Goal: Information Seeking & Learning: Find specific fact

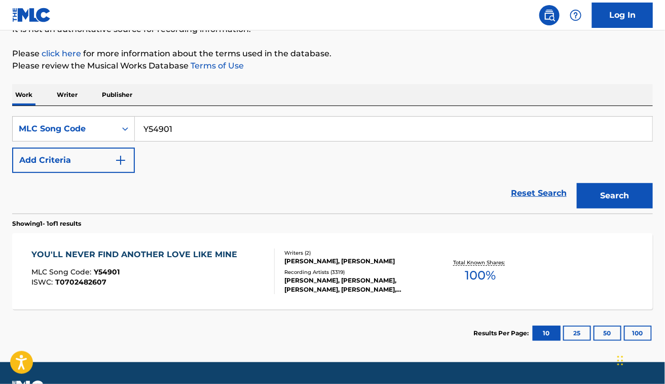
scroll to position [109, 0]
click at [96, 336] on section "Results Per Page: 10 25 50 100" at bounding box center [332, 333] width 641 height 48
click at [287, 155] on div "SearchWithCriteriadec2e89b-5528-45a5-bcc5-e6fb875b6154 MLC Song Code Y54901 Add…" at bounding box center [332, 144] width 641 height 57
click at [196, 274] on div "MLC Song Code : Y54901" at bounding box center [136, 273] width 211 height 10
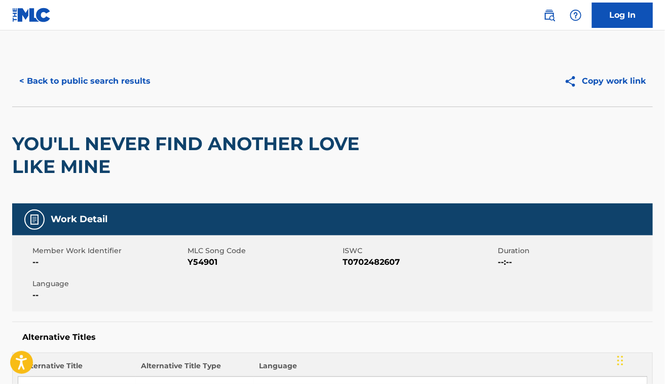
click at [125, 153] on h2 "YOU'LL NEVER FIND ANOTHER LOVE LIKE MINE" at bounding box center [204, 155] width 384 height 46
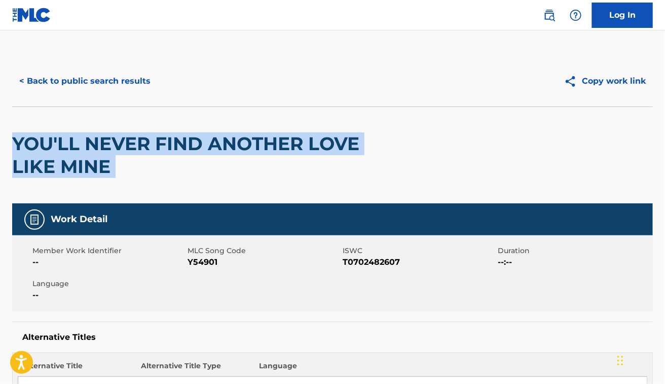
click at [125, 153] on h2 "YOU'LL NEVER FIND ANOTHER LOVE LIKE MINE" at bounding box center [204, 155] width 384 height 46
copy div "YOU'LL NEVER FIND ANOTHER LOVE LIKE MINE"
click at [104, 81] on button "< Back to public search results" at bounding box center [84, 80] width 145 height 25
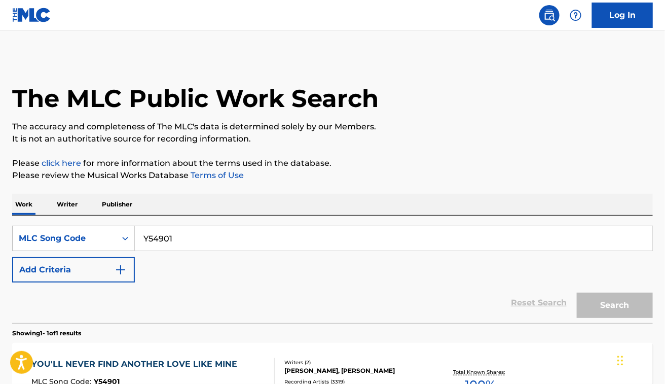
scroll to position [109, 0]
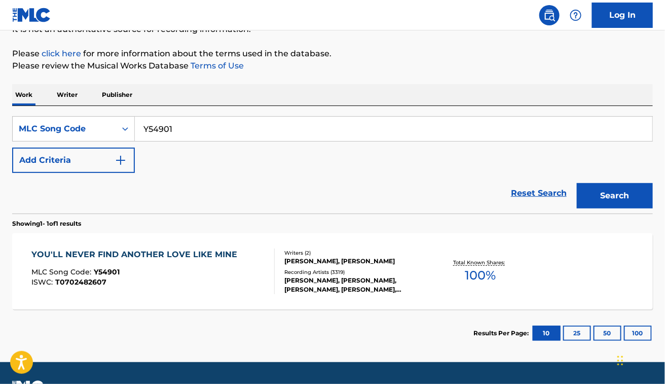
click at [214, 132] on input "Y54901" at bounding box center [394, 129] width 518 height 24
paste input "DC4LKI"
click at [577, 183] on button "Search" at bounding box center [615, 195] width 76 height 25
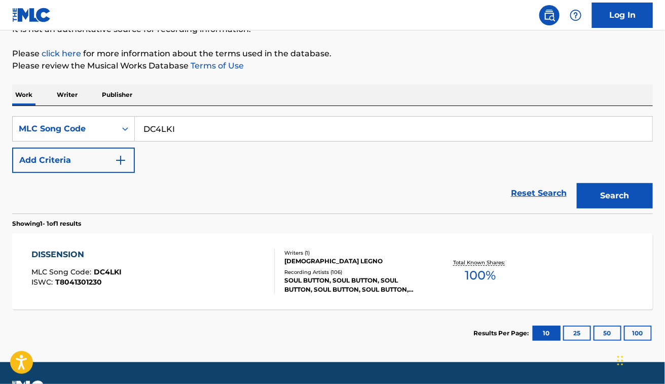
paste input "CB2KCZ"
type input "CB2KCZ"
click at [577, 183] on button "Search" at bounding box center [615, 195] width 76 height 25
click at [208, 260] on div "CAMBIO MLC Song Code : CB2KCZ ISWC :" at bounding box center [152, 271] width 243 height 46
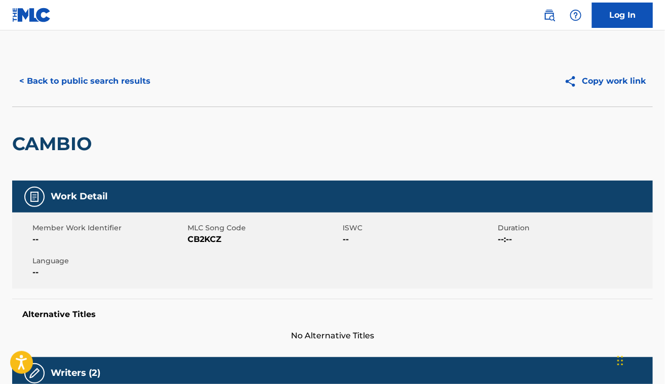
click at [116, 95] on div "< Back to public search results Copy work link" at bounding box center [332, 81] width 641 height 51
click at [140, 79] on button "< Back to public search results" at bounding box center [84, 80] width 145 height 25
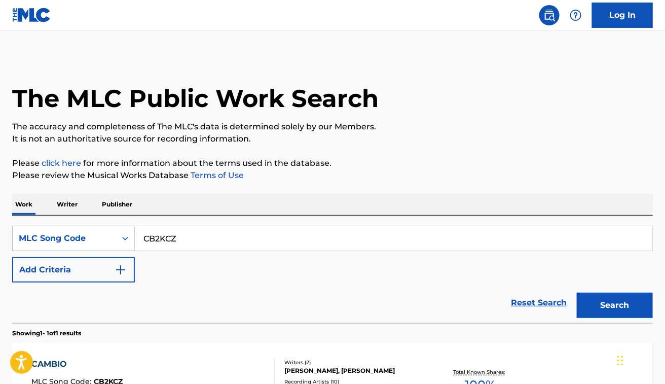
scroll to position [109, 0]
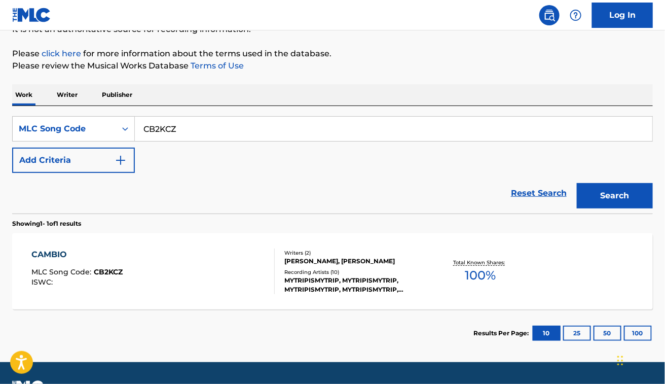
click at [221, 116] on div "CB2KCZ" at bounding box center [394, 128] width 518 height 25
click at [218, 132] on input "CB2KCZ" at bounding box center [394, 129] width 518 height 24
paste input "SA5WTI"
type input "SA5WTI"
click at [577, 183] on button "Search" at bounding box center [615, 195] width 76 height 25
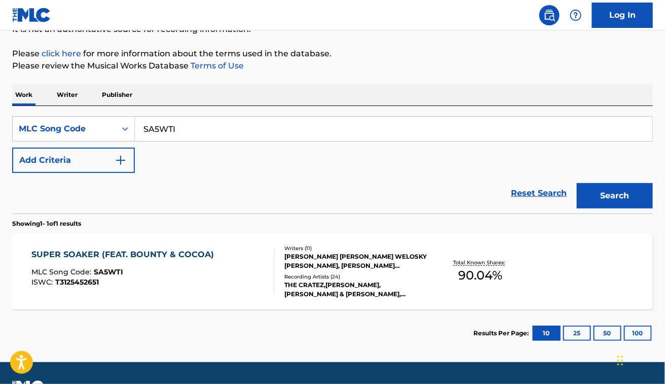
click at [196, 270] on div "MLC Song Code : SA5WTI" at bounding box center [125, 273] width 188 height 10
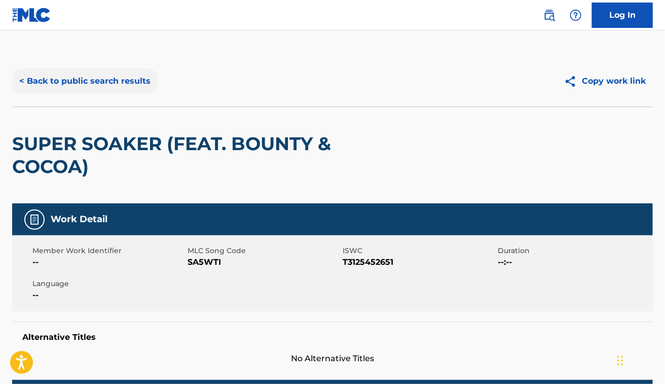
click at [98, 75] on button "< Back to public search results" at bounding box center [84, 80] width 145 height 25
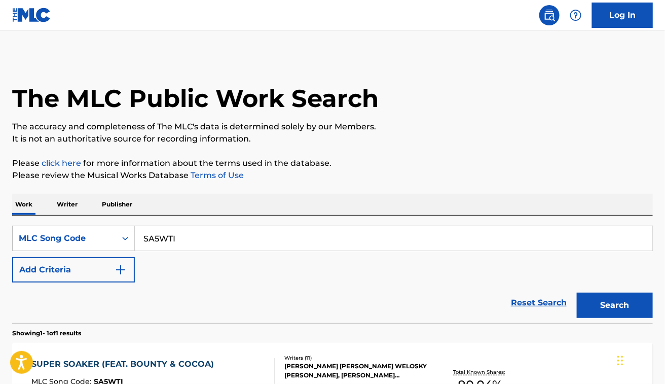
scroll to position [109, 0]
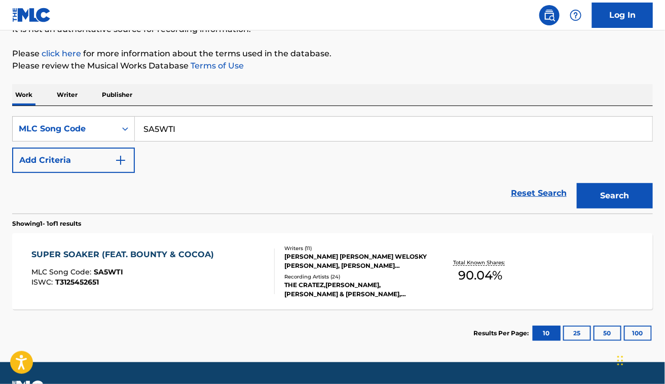
click at [188, 138] on input "SA5WTI" at bounding box center [394, 129] width 518 height 24
paste input "TW7823"
click at [577, 183] on button "Search" at bounding box center [615, 195] width 76 height 25
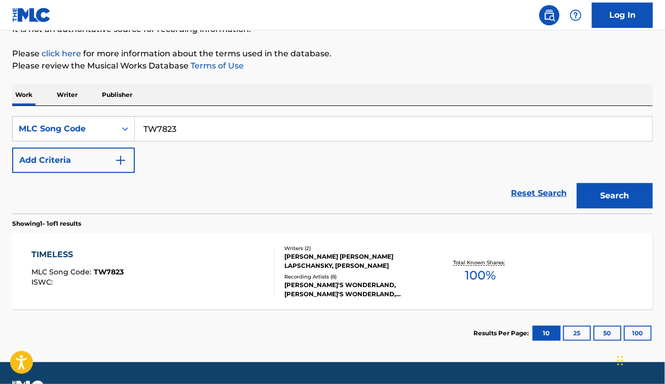
paste input "MA4V2X"
click at [577, 183] on button "Search" at bounding box center [615, 195] width 76 height 25
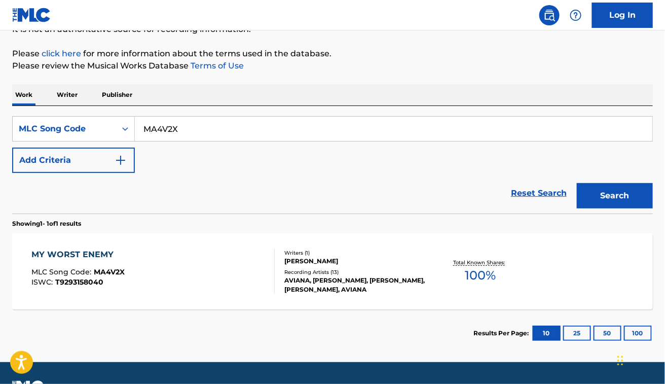
paste input "C4V6N"
click at [577, 183] on button "Search" at bounding box center [615, 195] width 76 height 25
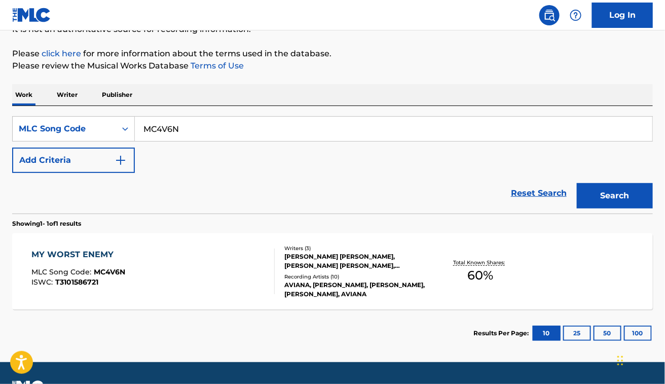
click at [324, 150] on div "SearchWithCriteriadec2e89b-5528-45a5-bcc5-e6fb875b6154 MLC Song Code MC4V6N Add…" at bounding box center [332, 144] width 641 height 57
click at [386, 140] on input "MC4V6N" at bounding box center [394, 129] width 518 height 24
paste input "SC8M3Z"
click at [577, 183] on button "Search" at bounding box center [615, 195] width 76 height 25
paste input "I7620M"
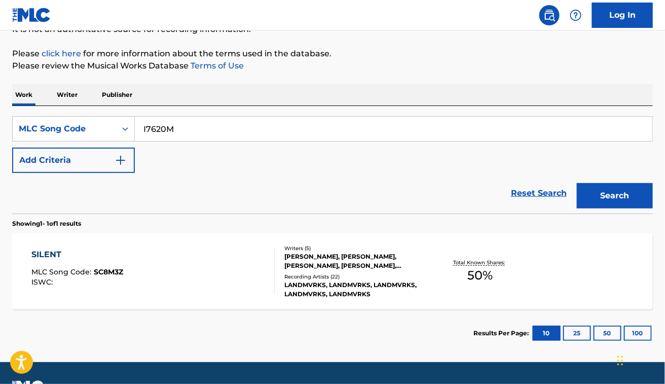
click at [577, 183] on button "Search" at bounding box center [615, 195] width 76 height 25
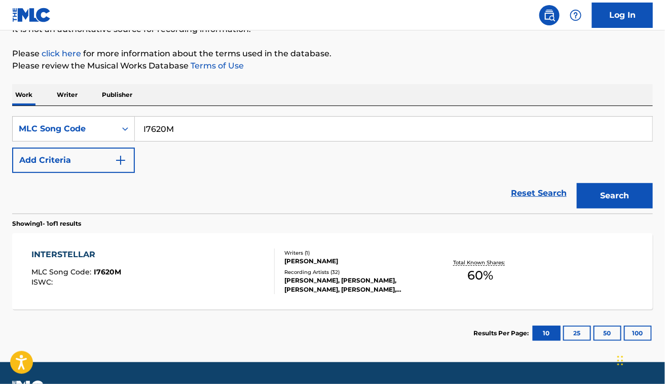
click at [296, 168] on div "SearchWithCriteriadec2e89b-5528-45a5-bcc5-e6fb875b6154 MLC Song Code I7620M Add…" at bounding box center [332, 144] width 641 height 57
click at [160, 122] on input "I7620M" at bounding box center [394, 129] width 518 height 24
paste input "MV8YT2"
type input "MV8YT2"
click at [577, 183] on button "Search" at bounding box center [615, 195] width 76 height 25
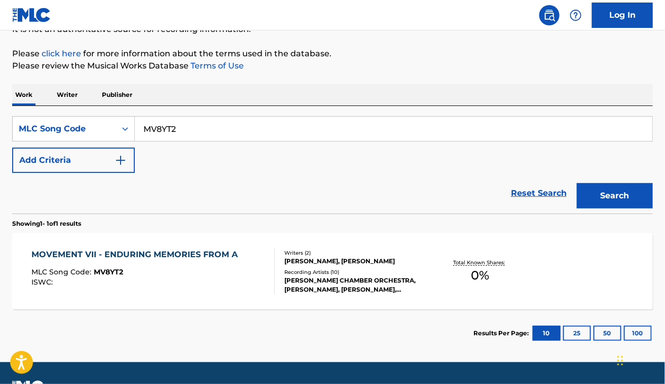
paste input "Search Form"
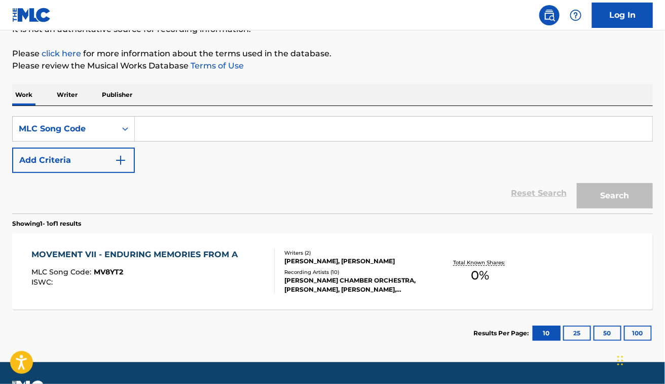
click at [208, 137] on input "Search Form" at bounding box center [394, 129] width 518 height 24
paste input "O2136E"
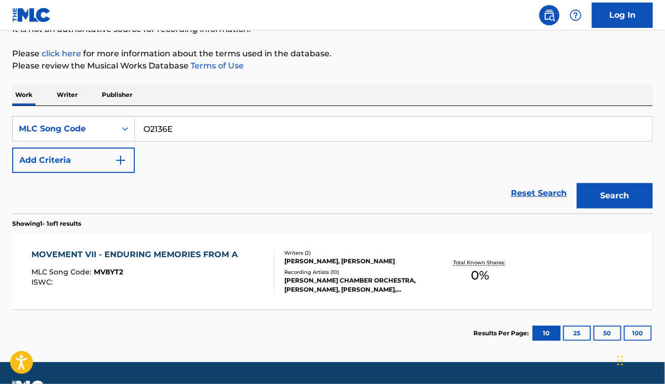
click at [577, 183] on button "Search" at bounding box center [615, 195] width 76 height 25
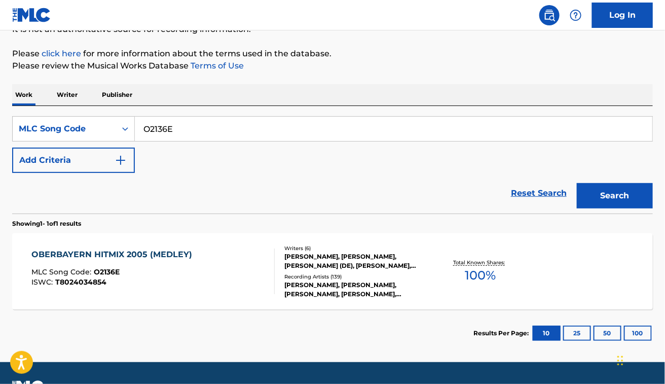
paste input "L4715"
click at [577, 183] on button "Search" at bounding box center [615, 195] width 76 height 25
paste input "M5080I"
click at [577, 183] on button "Search" at bounding box center [615, 195] width 76 height 25
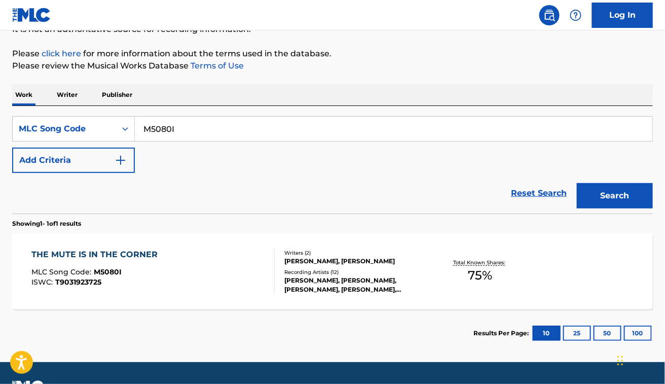
paste input "A44047"
click at [577, 183] on button "Search" at bounding box center [615, 195] width 76 height 25
click at [234, 133] on input "A44047" at bounding box center [394, 129] width 518 height 24
paste input "05000"
click at [577, 183] on button "Search" at bounding box center [615, 195] width 76 height 25
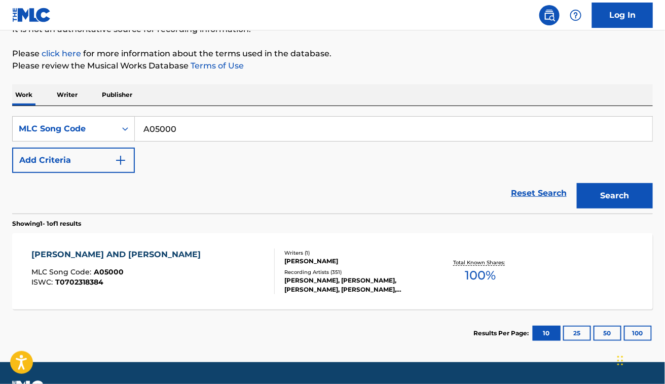
paste input "4256"
click at [577, 183] on button "Search" at bounding box center [615, 195] width 76 height 25
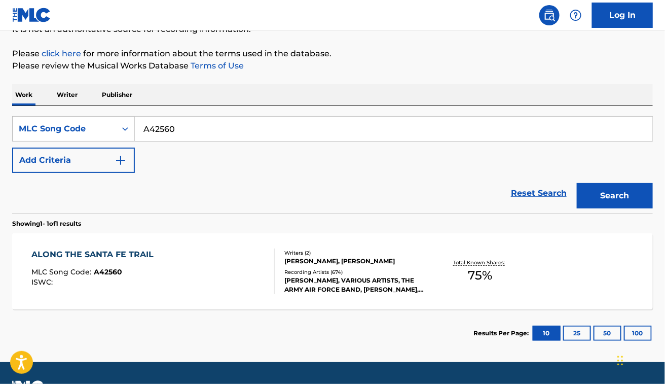
paste input "S99989"
click at [577, 183] on button "Search" at bounding box center [615, 195] width 76 height 25
paste input "QA71ET"
click at [577, 183] on button "Search" at bounding box center [615, 195] width 76 height 25
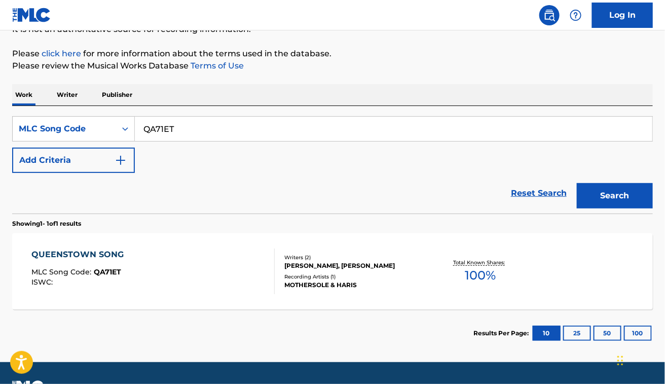
paste input "TVG7J6"
click at [577, 183] on button "Search" at bounding box center [615, 195] width 76 height 25
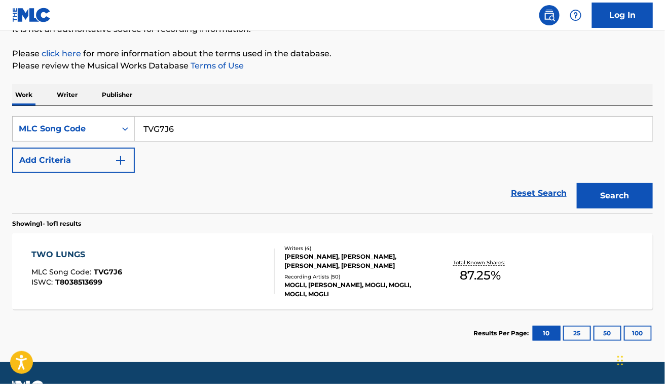
paste input "RV8D7B"
click at [577, 183] on button "Search" at bounding box center [615, 195] width 76 height 25
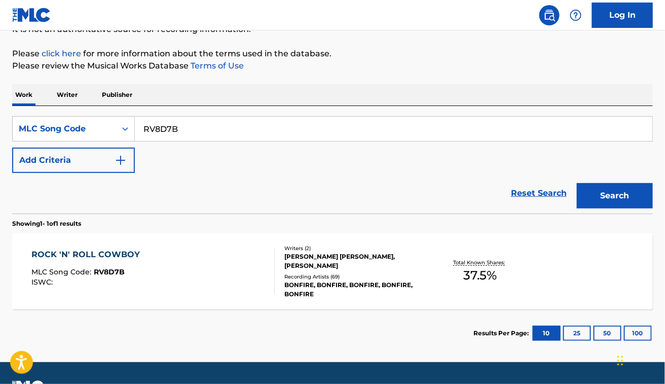
click at [386, 142] on div "SearchWithCriteriadec2e89b-5528-45a5-bcc5-e6fb875b6154 MLC Song Code RV8D7B Add…" at bounding box center [332, 144] width 641 height 57
click at [361, 132] on input "RV8D7B" at bounding box center [394, 129] width 518 height 24
paste input "C23448"
type input "C23448"
click at [577, 183] on button "Search" at bounding box center [615, 195] width 76 height 25
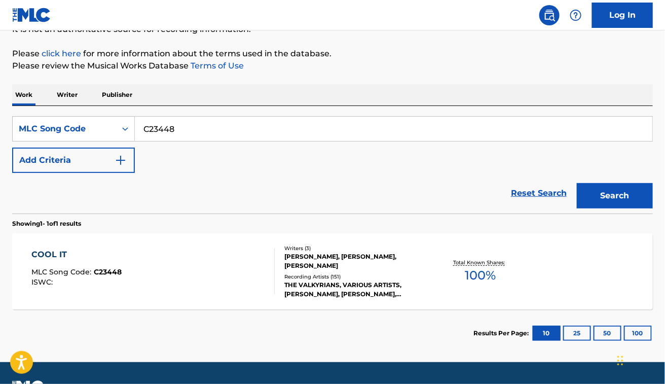
click at [196, 275] on div "COOL IT MLC Song Code : C23448 ISWC :" at bounding box center [152, 271] width 243 height 46
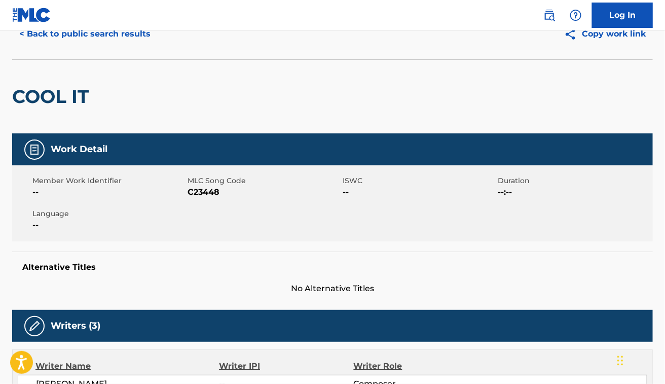
scroll to position [155, 0]
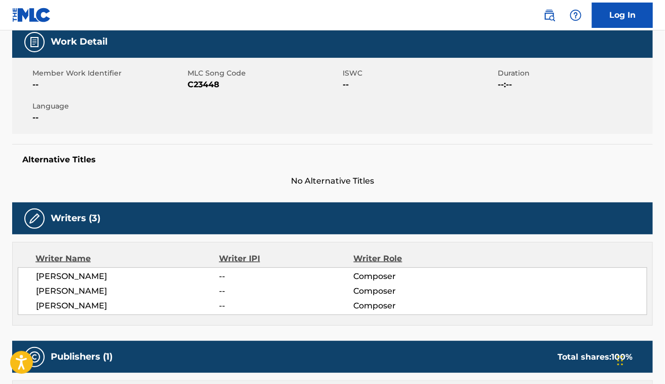
click at [79, 277] on span "[PERSON_NAME]" at bounding box center [128, 276] width 184 height 12
copy span "[PERSON_NAME]"
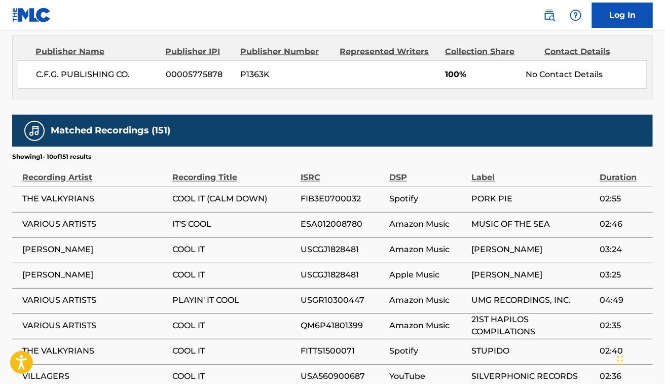
scroll to position [500, 0]
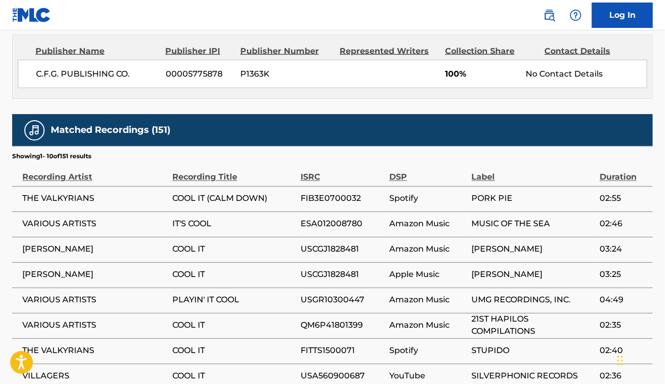
click at [79, 201] on span "THE VALKYRIANS" at bounding box center [94, 199] width 145 height 12
copy div "THE VALKYRIANS"
click at [67, 251] on span "[PERSON_NAME]" at bounding box center [94, 249] width 145 height 12
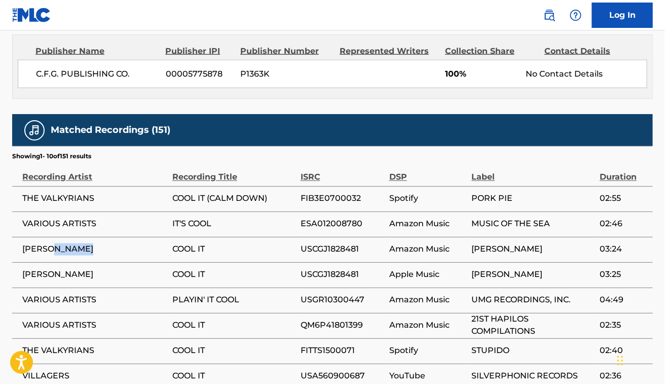
click at [67, 251] on span "[PERSON_NAME]" at bounding box center [94, 249] width 145 height 12
copy div "[PERSON_NAME]"
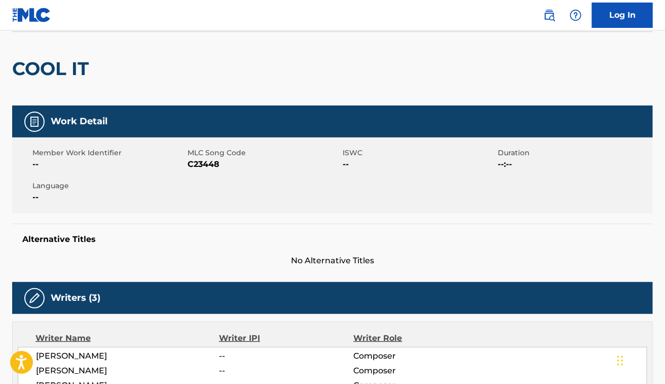
scroll to position [0, 0]
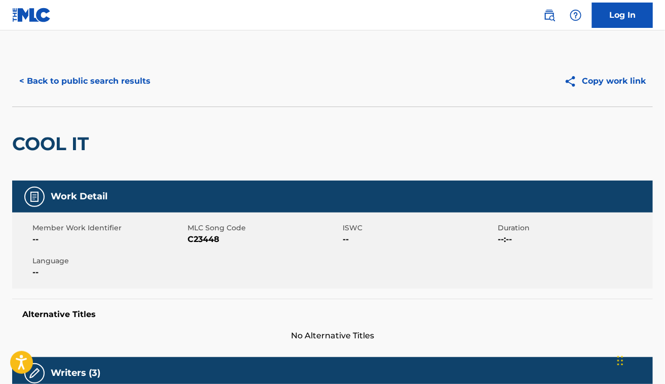
click at [356, 70] on div "Copy work link" at bounding box center [493, 80] width 320 height 25
click at [108, 75] on button "< Back to public search results" at bounding box center [84, 80] width 145 height 25
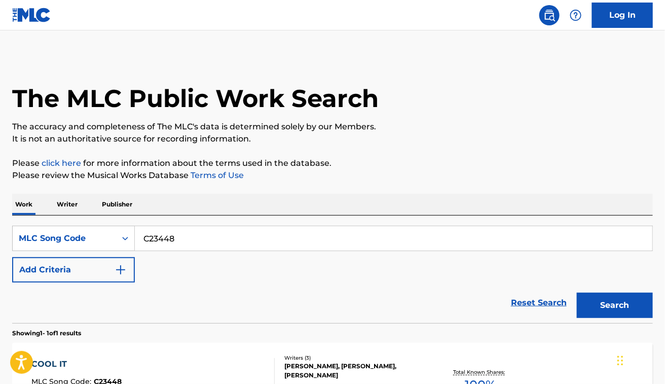
scroll to position [109, 0]
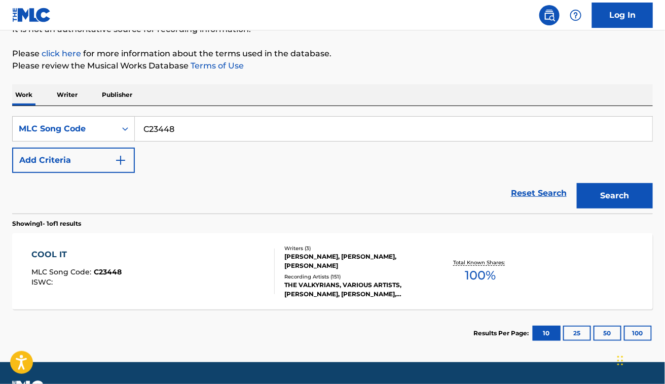
click at [169, 133] on input "C23448" at bounding box center [394, 129] width 518 height 24
paste input "Y03432"
click at [577, 183] on button "Search" at bounding box center [615, 195] width 76 height 25
paste input "I25YZ1"
click at [577, 183] on button "Search" at bounding box center [615, 195] width 76 height 25
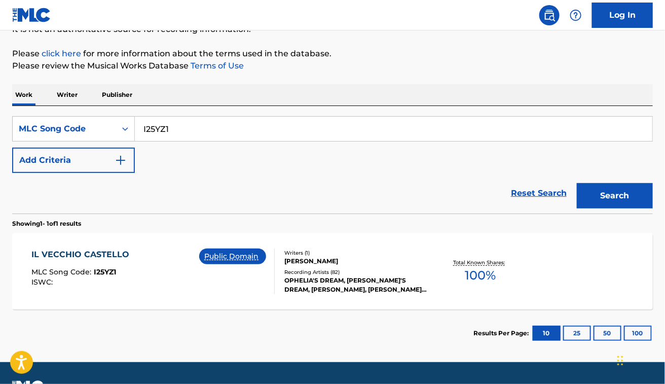
paste input "PL4QVV"
click at [577, 183] on button "Search" at bounding box center [615, 195] width 76 height 25
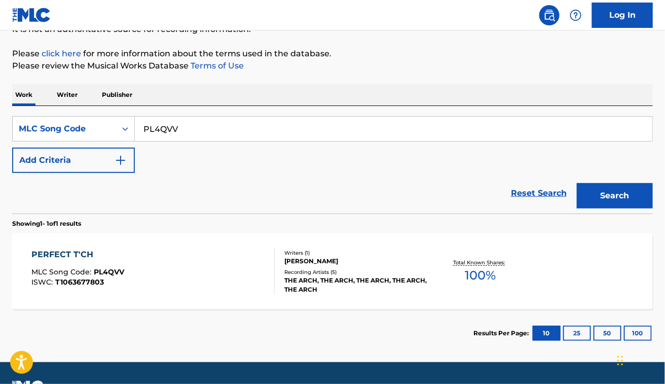
paste input "T3057O"
click at [577, 183] on button "Search" at bounding box center [615, 195] width 76 height 25
paste input "LB2Y03"
click at [577, 183] on button "Search" at bounding box center [615, 195] width 76 height 25
paste input "T9115P"
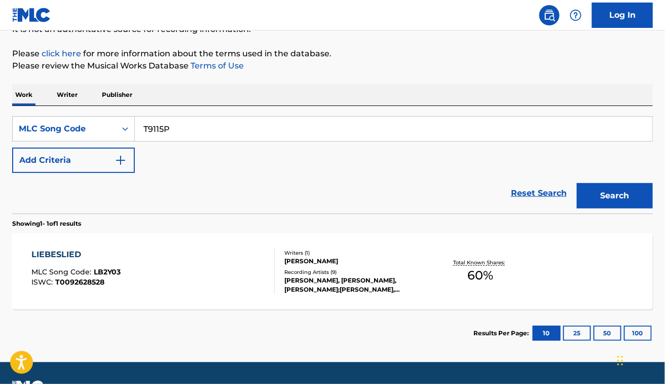
click at [577, 183] on button "Search" at bounding box center [615, 195] width 76 height 25
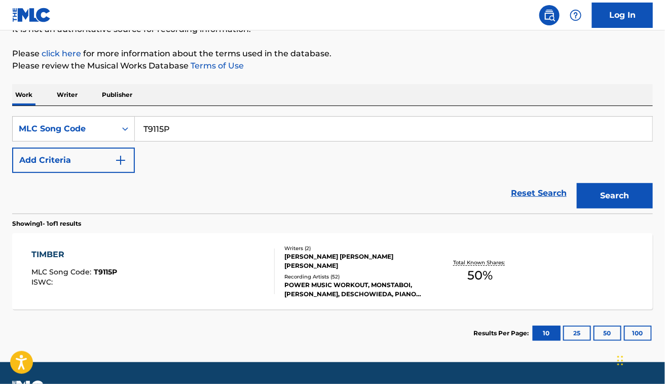
paste input "D8SG0"
type input "TD8SG0"
click at [577, 183] on button "Search" at bounding box center [615, 195] width 76 height 25
click at [221, 246] on div "TIMBER MLC Song Code : TD8SG0 ISWC : T0105742162 Writers ( 14 ) [PERSON_NAME] […" at bounding box center [332, 271] width 641 height 76
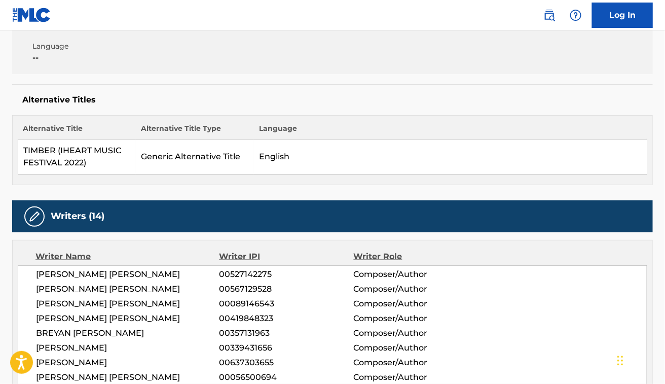
scroll to position [214, 0]
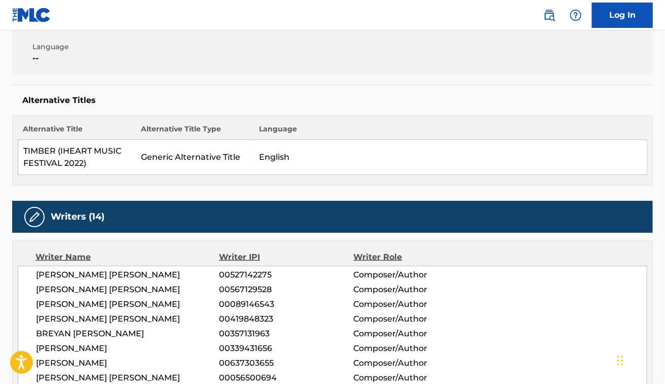
click at [469, 156] on td "English" at bounding box center [450, 157] width 393 height 35
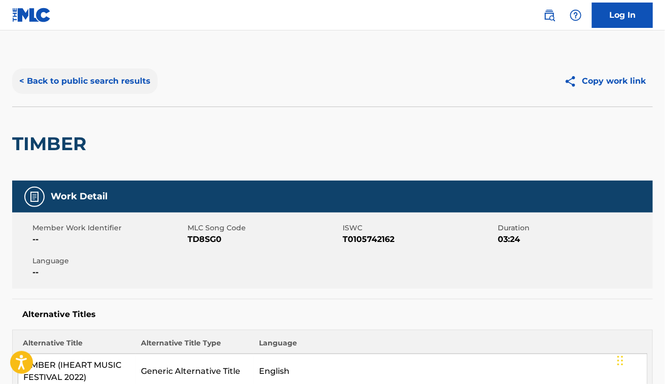
click at [106, 77] on button "< Back to public search results" at bounding box center [84, 80] width 145 height 25
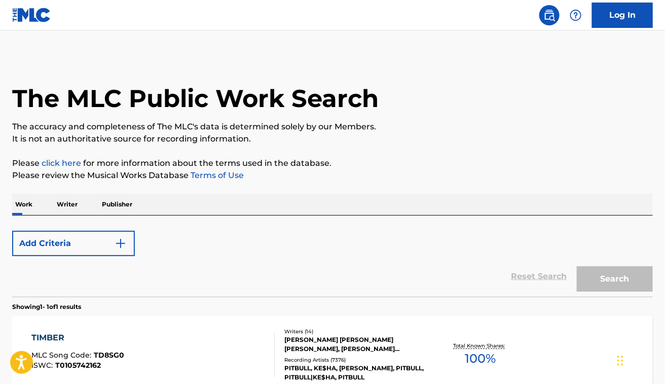
scroll to position [109, 0]
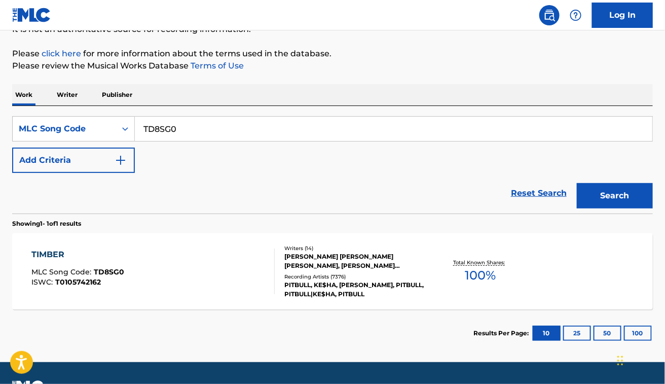
click at [344, 123] on input "TD8SG0" at bounding box center [394, 129] width 518 height 24
paste input "M1360"
click at [577, 183] on button "Search" at bounding box center [615, 195] width 76 height 25
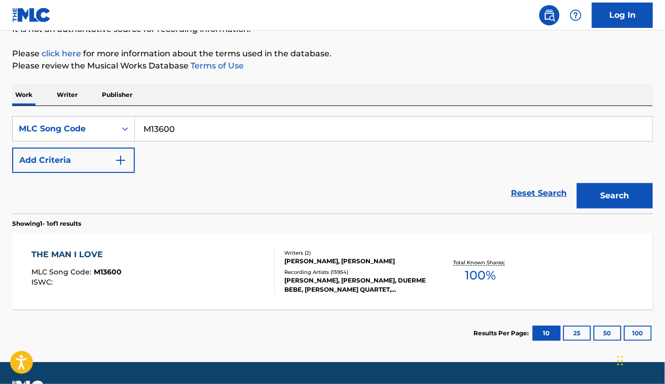
paste input "VB54G8"
click at [577, 183] on button "Search" at bounding box center [615, 195] width 76 height 25
paste input "YD2JMR"
click at [577, 183] on button "Search" at bounding box center [615, 195] width 76 height 25
paste input "5C5WW1"
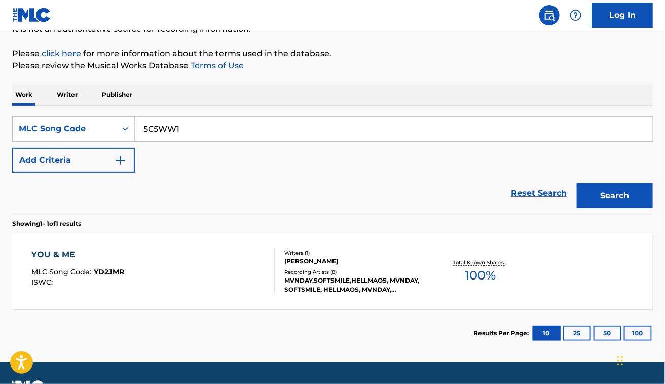
click at [577, 183] on button "Search" at bounding box center [615, 195] width 76 height 25
paste input "SH9DZL"
click at [577, 183] on button "Search" at bounding box center [615, 195] width 76 height 25
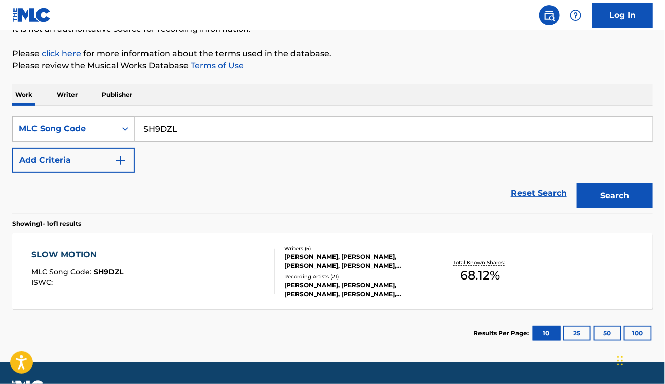
paste input "MA253T"
click at [577, 183] on button "Search" at bounding box center [615, 195] width 76 height 25
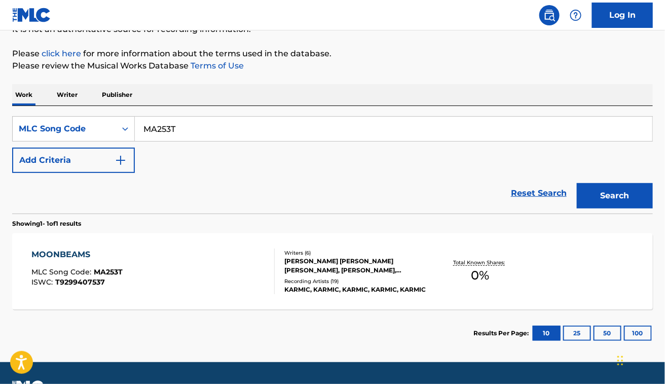
paste input "TW9VTE"
click at [577, 183] on button "Search" at bounding box center [615, 195] width 76 height 25
click at [323, 168] on div "SearchWithCriteriadec2e89b-5528-45a5-bcc5-e6fb875b6154 MLC Song Code TW9VTE Add…" at bounding box center [332, 144] width 641 height 57
click at [247, 115] on div "SearchWithCriteriadec2e89b-5528-45a5-bcc5-e6fb875b6154 MLC Song Code TW9VTE Add…" at bounding box center [332, 159] width 641 height 107
click at [230, 122] on input "TW9VTE" at bounding box center [394, 129] width 518 height 24
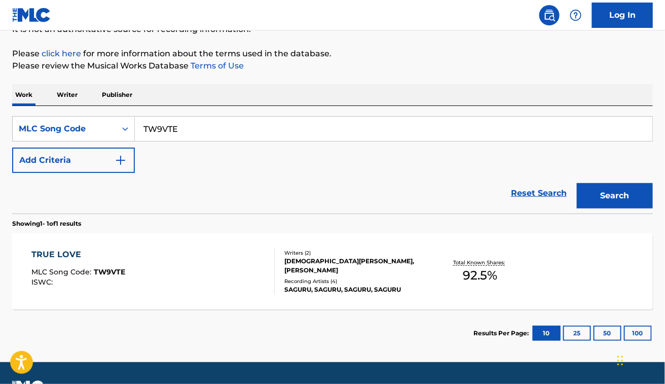
paste input "PV8GG7"
type input "PV8GG7"
click at [577, 183] on button "Search" at bounding box center [615, 195] width 76 height 25
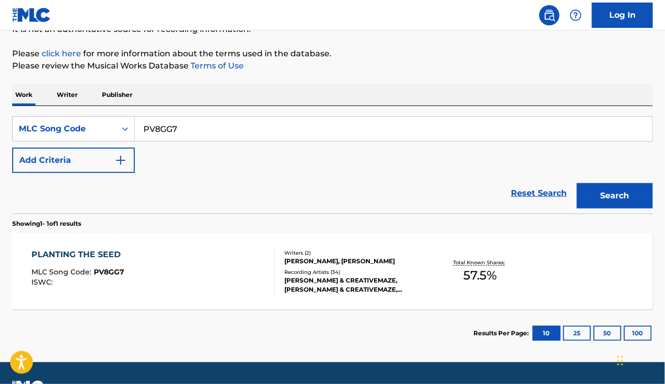
click at [160, 247] on div "PLANTING THE SEED MLC Song Code : PV8GG7 ISWC : Writers ( 2 ) [PERSON_NAME], [P…" at bounding box center [332, 271] width 641 height 76
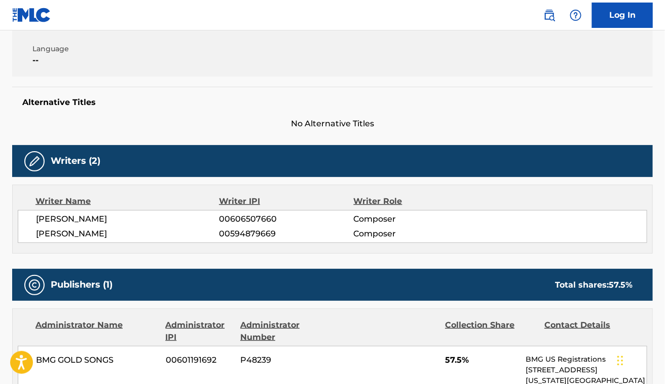
scroll to position [213, 0]
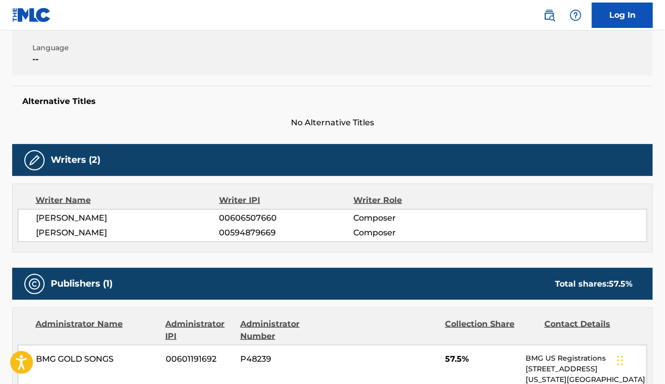
click at [93, 237] on span "[PERSON_NAME]" at bounding box center [128, 233] width 184 height 12
copy div "[PERSON_NAME]"
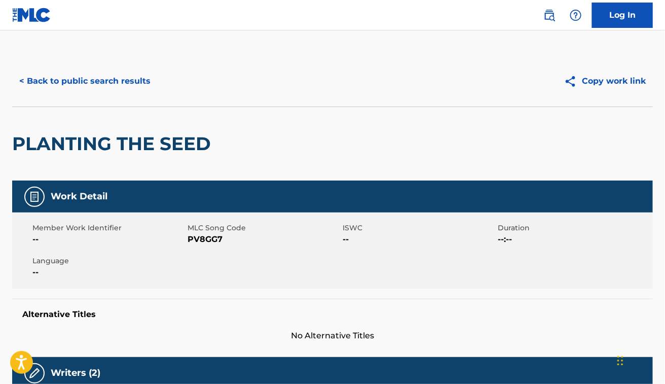
click at [252, 23] on nav "Log In" at bounding box center [332, 15] width 665 height 30
click at [77, 75] on button "< Back to public search results" at bounding box center [84, 80] width 145 height 25
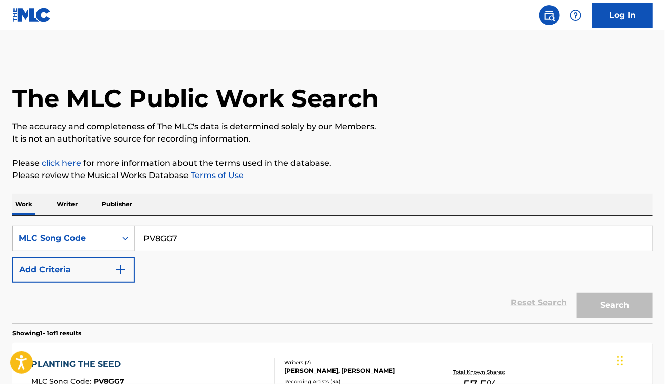
scroll to position [109, 0]
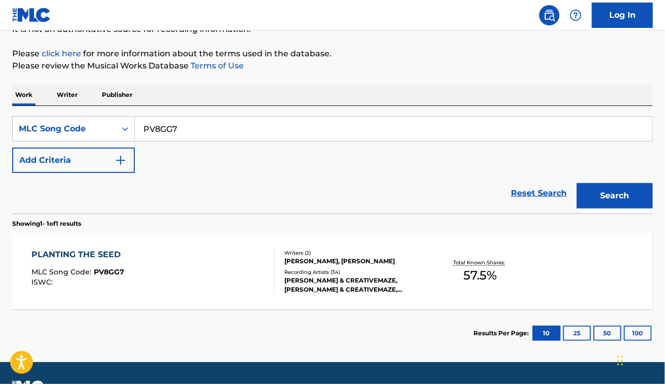
click at [248, 128] on input "PV8GG7" at bounding box center [394, 129] width 518 height 24
paste input "AV63L2"
click at [577, 183] on button "Search" at bounding box center [615, 195] width 76 height 25
paste input "I28UVG"
type input "I28UVG"
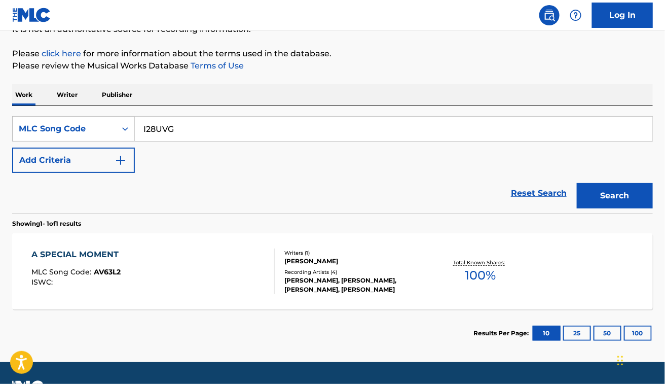
click at [577, 183] on button "Search" at bounding box center [615, 195] width 76 height 25
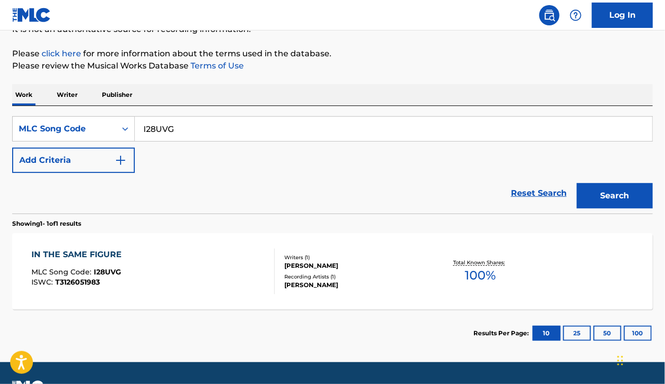
click at [208, 259] on div "IN THE SAME FIGURE MLC Song Code : I28UVG ISWC : T3126051983" at bounding box center [152, 271] width 243 height 46
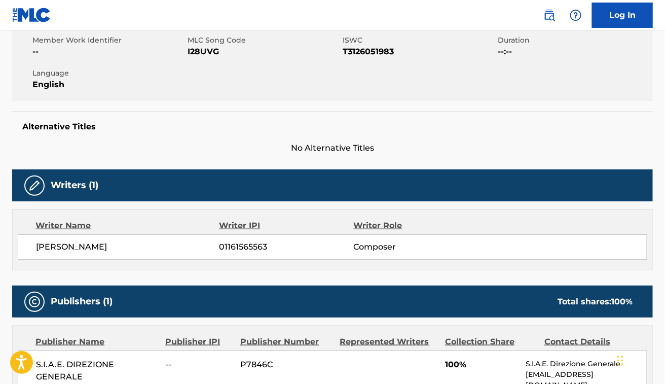
scroll to position [187, 0]
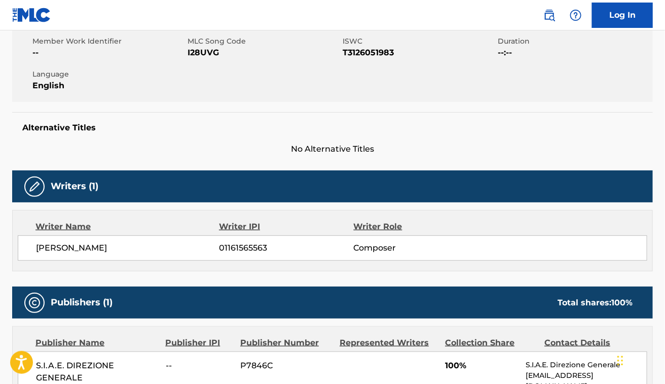
click at [71, 251] on span "[PERSON_NAME]" at bounding box center [128, 248] width 184 height 12
copy div "[PERSON_NAME]"
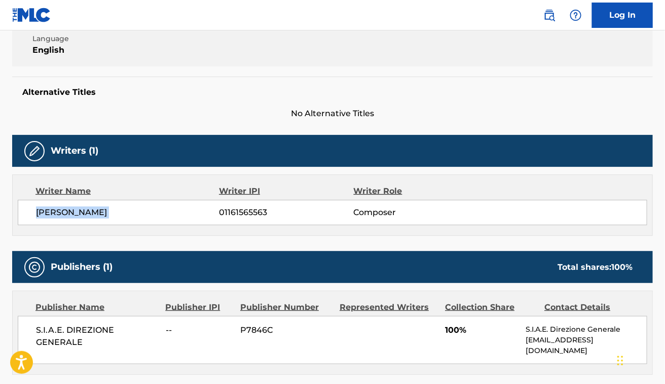
scroll to position [222, 0]
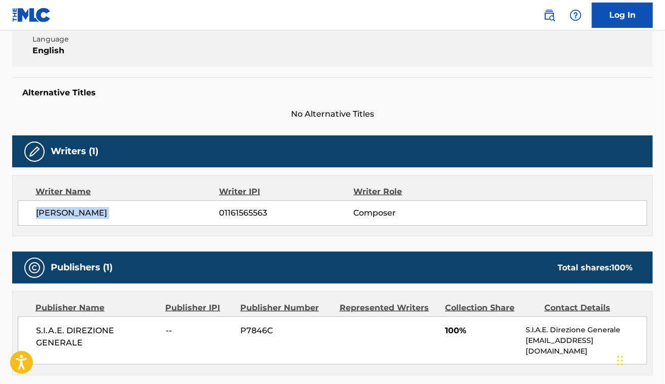
copy div "[PERSON_NAME]"
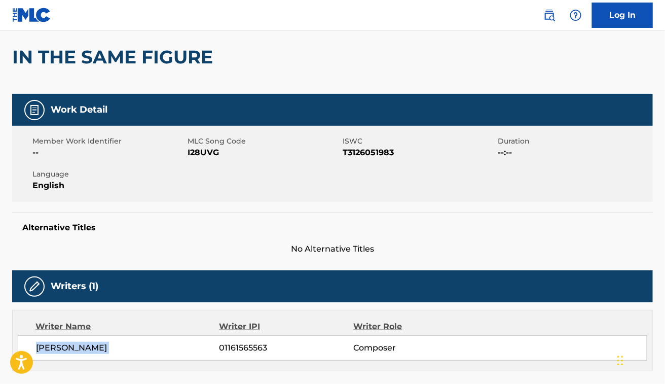
scroll to position [86, 0]
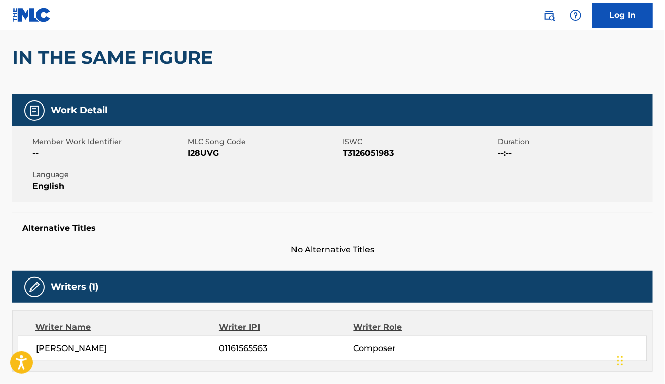
click at [165, 49] on h2 "IN THE SAME FIGURE" at bounding box center [115, 57] width 206 height 23
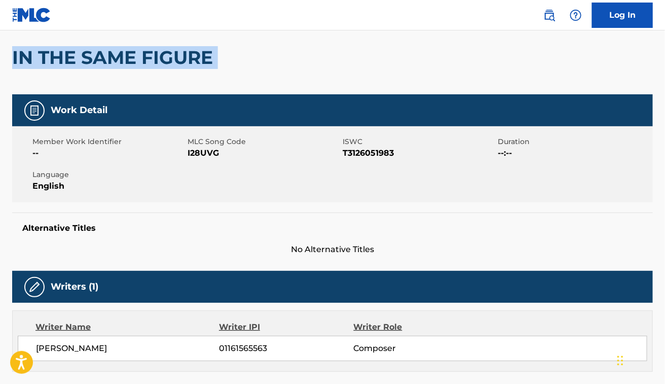
click at [165, 49] on h2 "IN THE SAME FIGURE" at bounding box center [115, 57] width 206 height 23
copy div "IN THE SAME FIGURE"
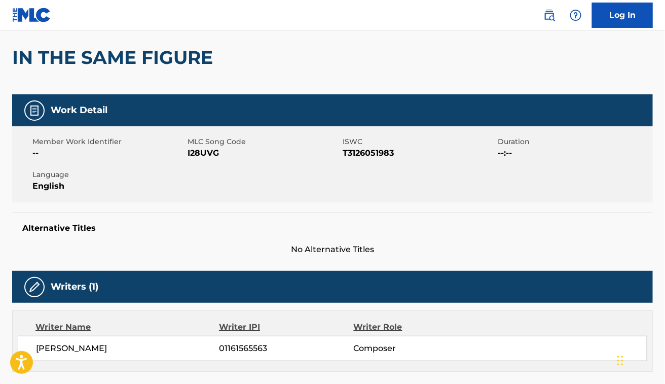
click at [318, 170] on div "Member Work Identifier -- MLC Song Code I28UVG ISWC T3126051983 Duration --:-- …" at bounding box center [332, 164] width 641 height 76
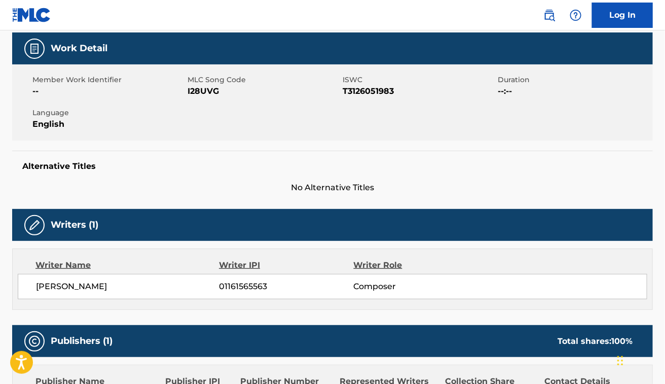
scroll to position [0, 0]
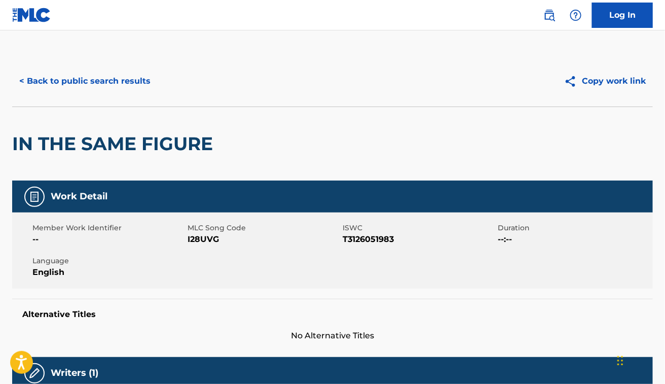
click at [340, 140] on div "IN THE SAME FIGURE" at bounding box center [332, 143] width 641 height 74
click at [134, 82] on button "< Back to public search results" at bounding box center [84, 80] width 145 height 25
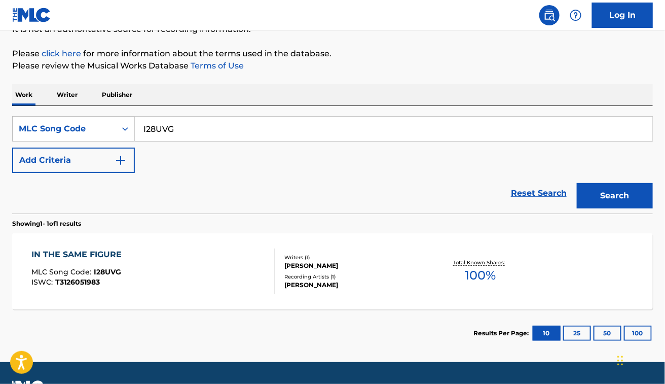
click at [231, 124] on input "I28UVG" at bounding box center [394, 129] width 518 height 24
paste input "L02345"
click at [577, 183] on button "Search" at bounding box center [615, 195] width 76 height 25
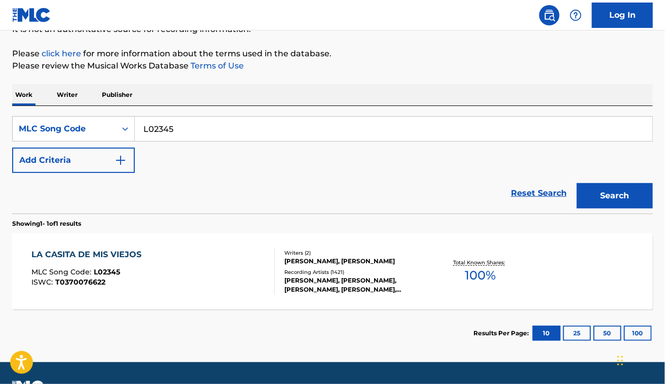
paste input "I03626"
type input "I03626"
click at [577, 183] on button "Search" at bounding box center [615, 195] width 76 height 25
click at [225, 257] on div "IT CAME UPON A MIDNIGHT CLEAR MLC Song Code : I03626 ISWC :" at bounding box center [152, 271] width 243 height 46
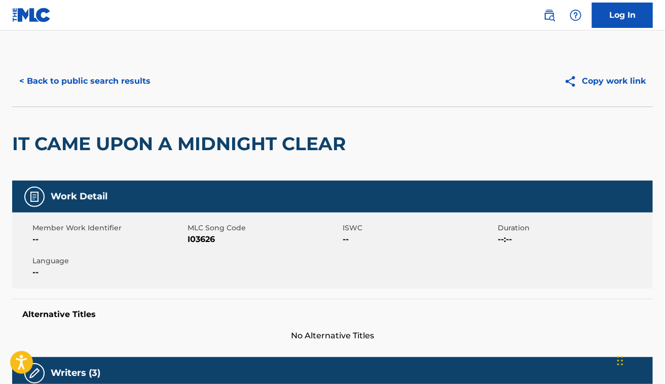
click at [290, 151] on h2 "IT CAME UPON A MIDNIGHT CLEAR" at bounding box center [181, 143] width 339 height 23
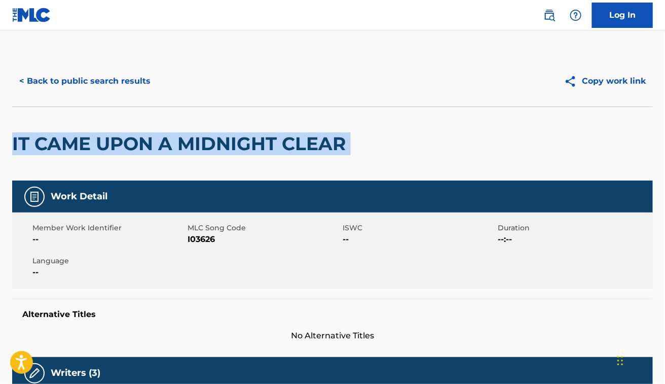
click at [290, 151] on h2 "IT CAME UPON A MIDNIGHT CLEAR" at bounding box center [181, 143] width 339 height 23
copy div "IT CAME UPON A MIDNIGHT CLEAR"
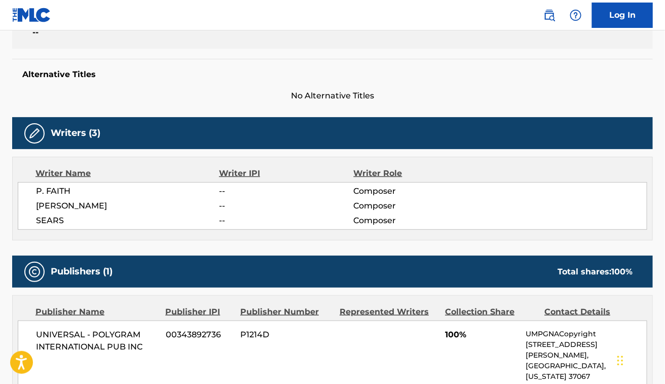
scroll to position [241, 0]
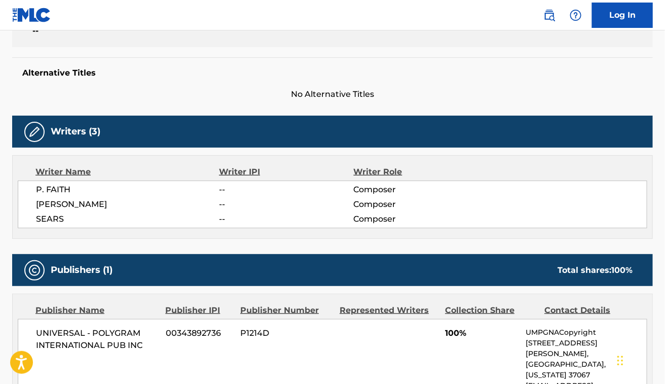
click at [310, 244] on div "Work Detail Member Work Identifier -- MLC Song Code I03626 ISWC -- Duration --:…" at bounding box center [332, 386] width 641 height 894
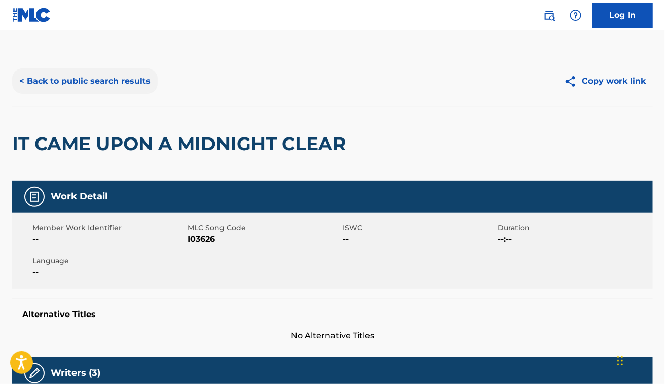
click at [127, 79] on button "< Back to public search results" at bounding box center [84, 80] width 145 height 25
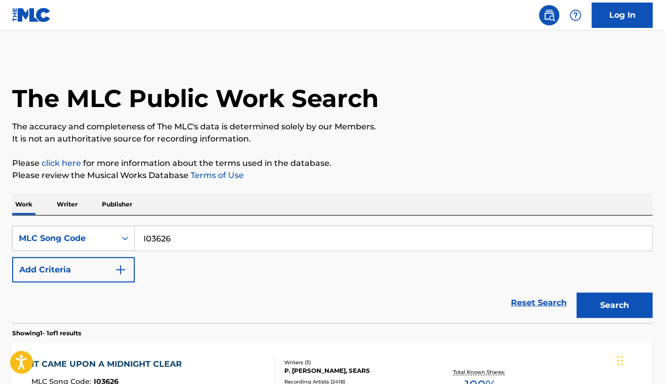
scroll to position [109, 0]
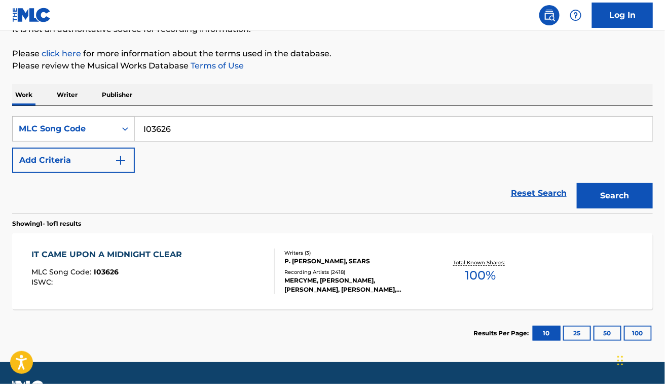
click at [223, 135] on input "I03626" at bounding box center [394, 129] width 518 height 24
paste input "256FV"
click at [577, 183] on button "Search" at bounding box center [615, 195] width 76 height 25
paste input "SA40E8"
click at [577, 183] on button "Search" at bounding box center [615, 195] width 76 height 25
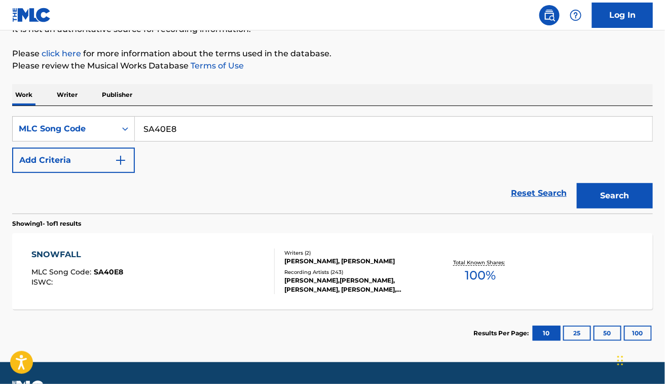
paste input "I256FV"
type input "I256FV"
click at [577, 183] on button "Search" at bounding box center [615, 195] width 76 height 25
click at [178, 265] on div "I THINK I'M LOST MLC Song Code : I256FV ISWC :" at bounding box center [152, 271] width 243 height 46
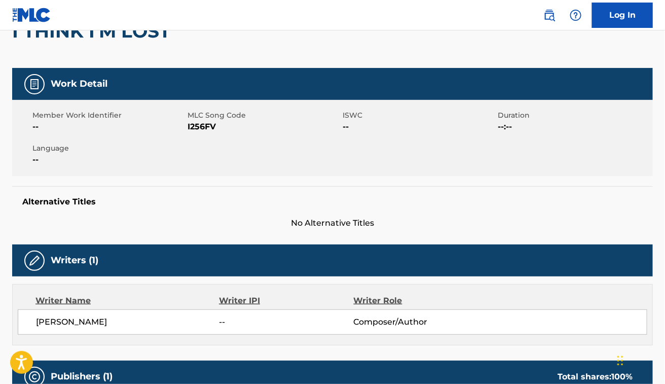
scroll to position [104, 0]
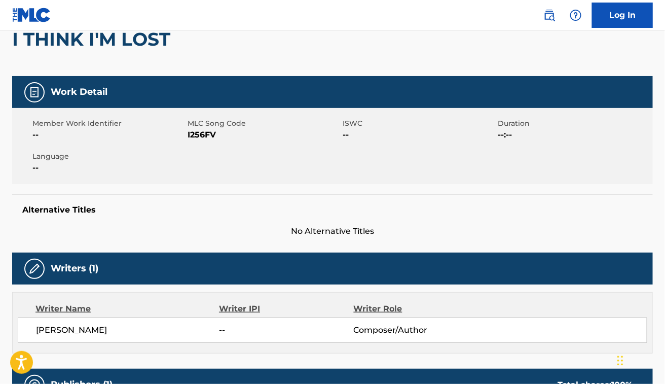
click at [92, 322] on div "[PERSON_NAME] -- Composer/Author" at bounding box center [333, 329] width 630 height 25
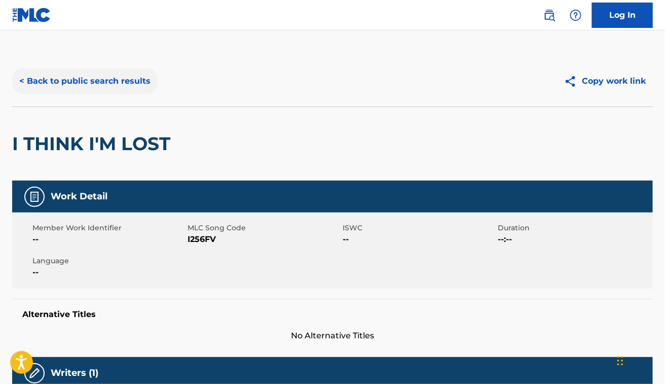
click at [141, 71] on button "< Back to public search results" at bounding box center [84, 80] width 145 height 25
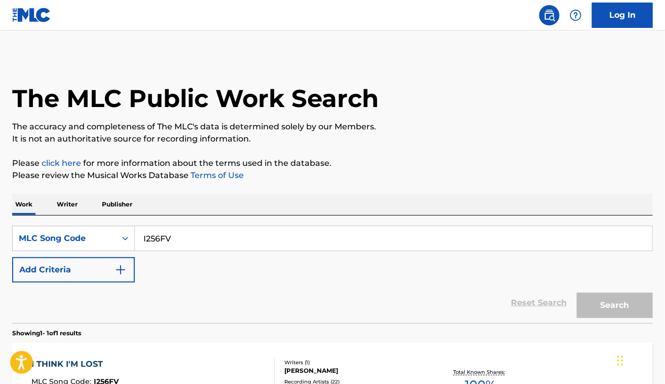
scroll to position [109, 0]
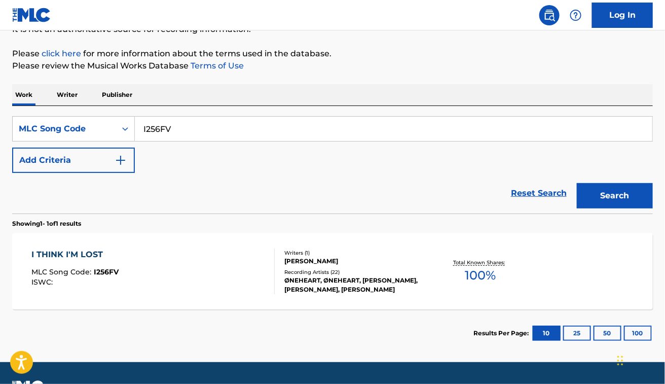
click at [227, 124] on input "I256FV" at bounding box center [394, 129] width 518 height 24
paste input "51590"
type input "I51590"
click at [577, 183] on button "Search" at bounding box center [615, 195] width 76 height 25
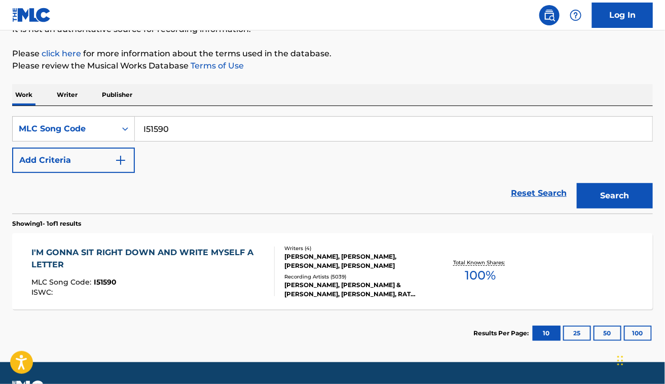
click at [178, 285] on div "MLC Song Code : I51590" at bounding box center [148, 283] width 235 height 10
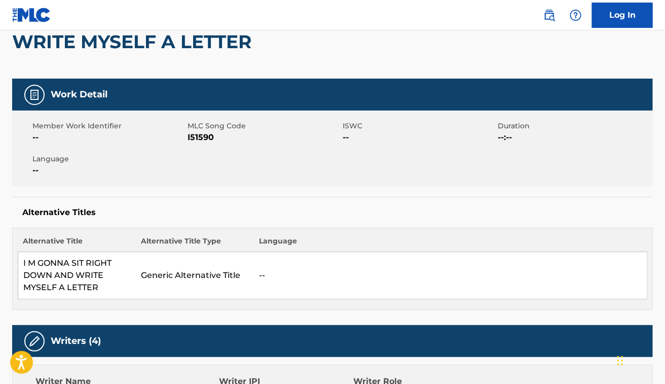
scroll to position [132, 0]
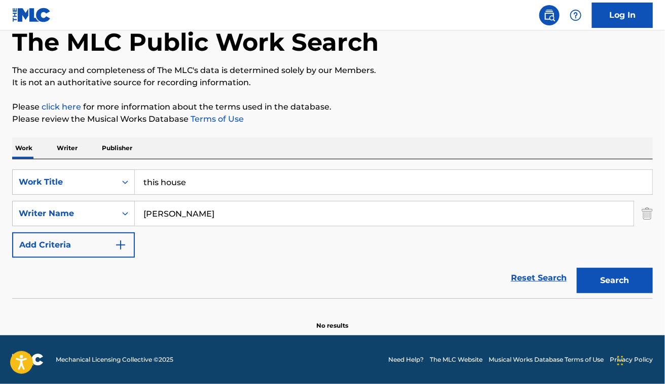
click at [193, 182] on input "this house" at bounding box center [394, 182] width 518 height 24
click at [193, 182] on input "cool i" at bounding box center [394, 182] width 518 height 24
type input "cool it"
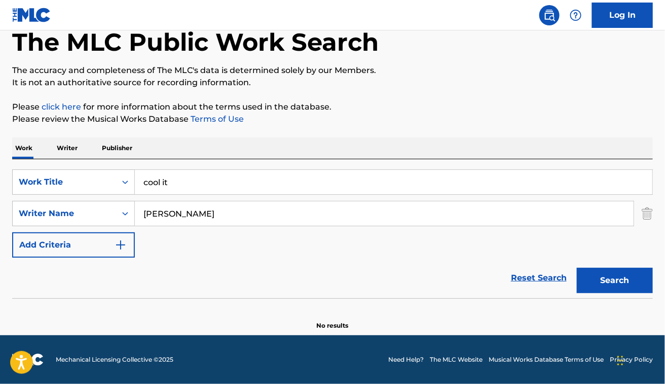
click at [577, 268] on button "Search" at bounding box center [615, 280] width 76 height 25
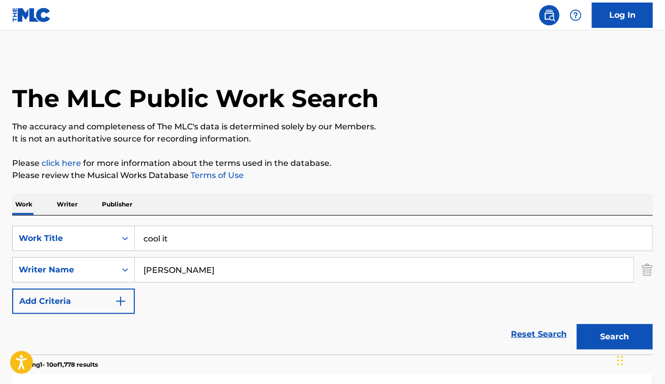
click at [577, 324] on button "Search" at bounding box center [615, 336] width 76 height 25
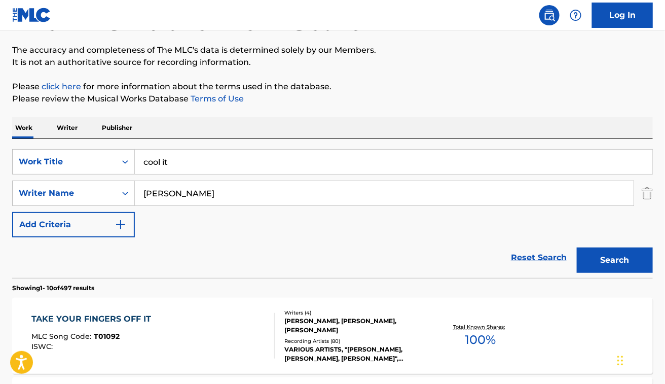
scroll to position [76, 0]
paste input "Herman P"
click at [577, 248] on button "Search" at bounding box center [615, 260] width 76 height 25
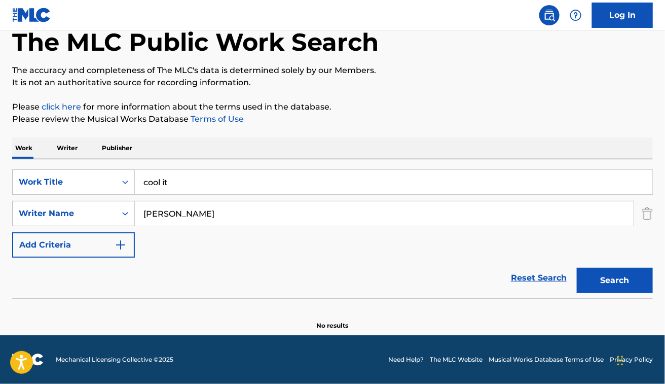
scroll to position [56, 0]
paste input "IN THE SAME FIGURE"
type input "IN THE SAME FIGURE"
click at [175, 184] on input "cool it" at bounding box center [394, 182] width 518 height 24
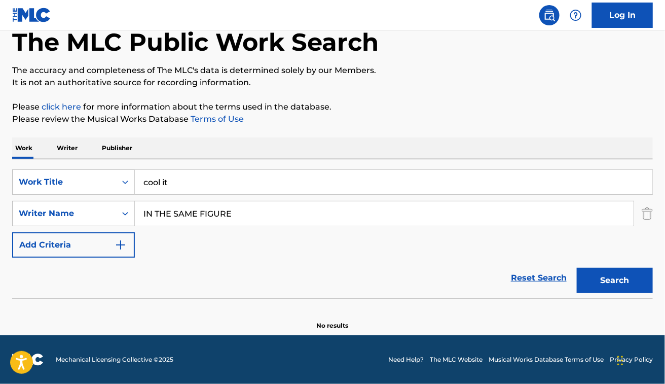
click at [175, 184] on input "cool it" at bounding box center [394, 182] width 518 height 24
paste input "IT CAME UPON A MIDNIGHT CLEAR"
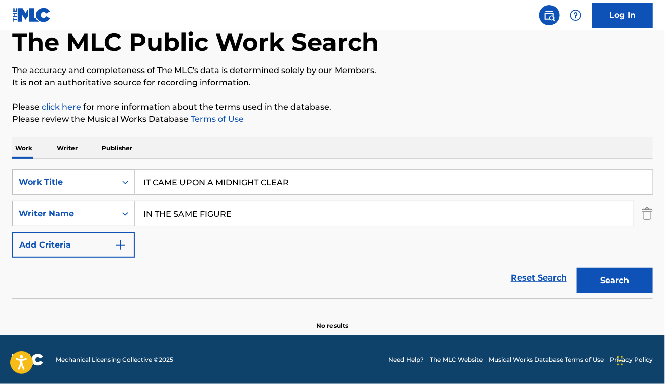
type input "IT CAME UPON A MIDNIGHT CLEAR"
paste input "Gordon Jenkins"
type input "Gordon Jenkins"
click at [577, 268] on button "Search" at bounding box center [615, 280] width 76 height 25
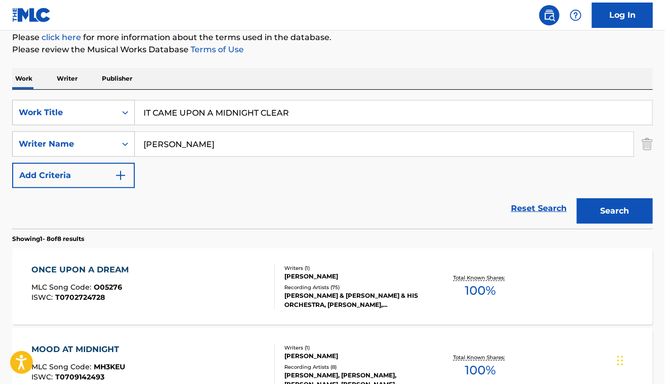
scroll to position [125, 0]
click at [644, 140] on img "Search Form" at bounding box center [647, 144] width 11 height 25
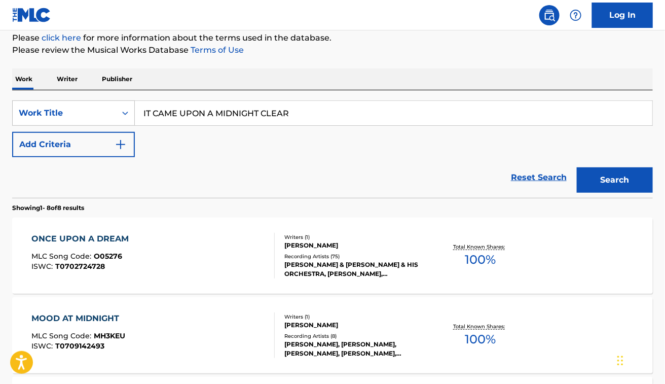
click at [308, 105] on input "IT CAME UPON A MIDNIGHT CLEAR" at bounding box center [394, 113] width 518 height 24
paste input "Fateh Anthem"
type input "Fateh Anthem"
click at [577, 167] on button "Search" at bounding box center [615, 179] width 76 height 25
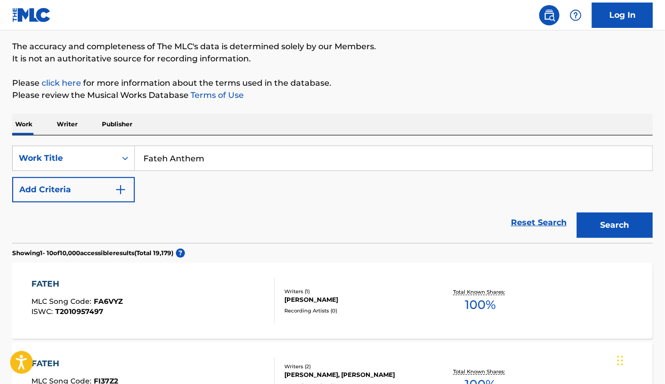
scroll to position [0, 0]
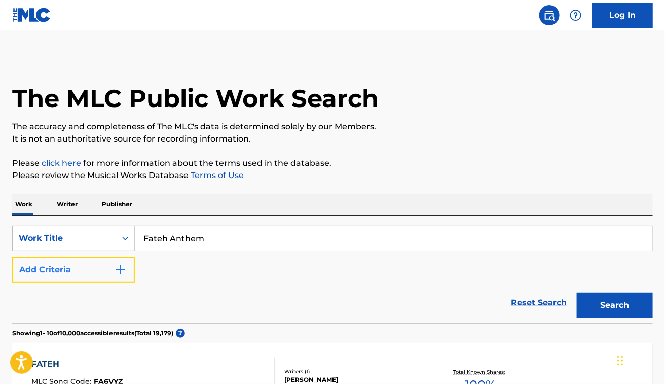
click at [90, 257] on button "Add Criteria" at bounding box center [73, 269] width 123 height 25
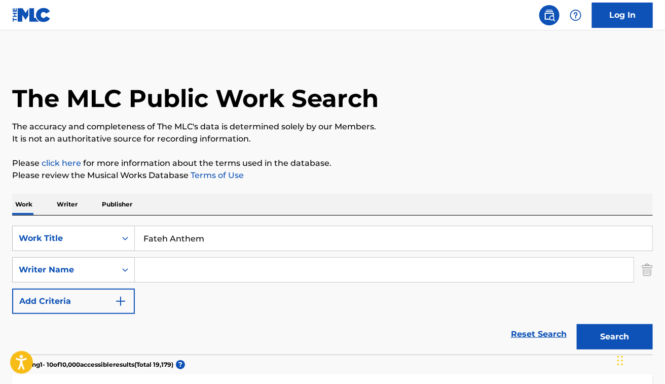
click at [209, 268] on input "Search Form" at bounding box center [384, 270] width 499 height 24
paste input "Shree Brar"
click at [577, 324] on button "Search" at bounding box center [615, 336] width 76 height 25
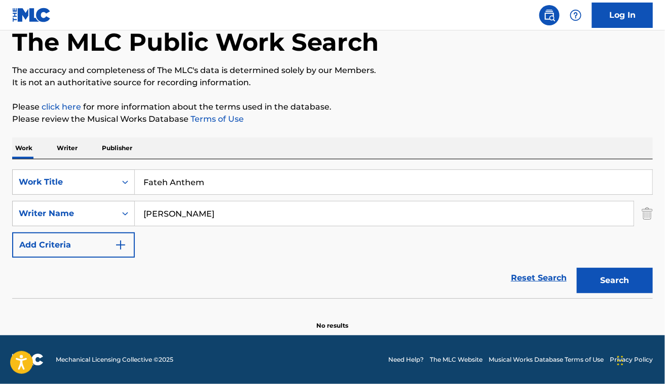
click at [217, 218] on input "Shree Brar" at bounding box center [384, 213] width 499 height 24
click at [179, 217] on input "Shree Brar" at bounding box center [384, 213] width 499 height 24
type input "Shree"
click at [577, 268] on button "Search" at bounding box center [615, 280] width 76 height 25
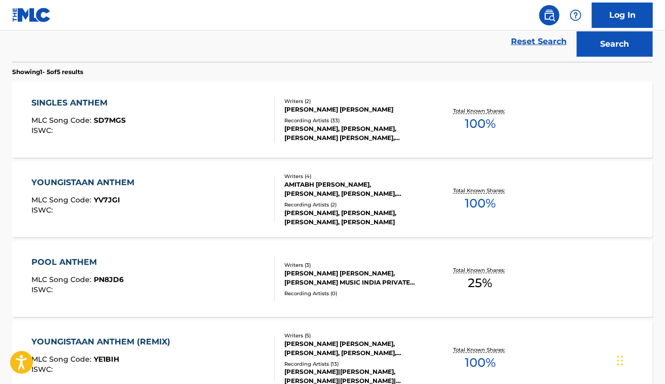
scroll to position [293, 0]
